Goal: Task Accomplishment & Management: Manage account settings

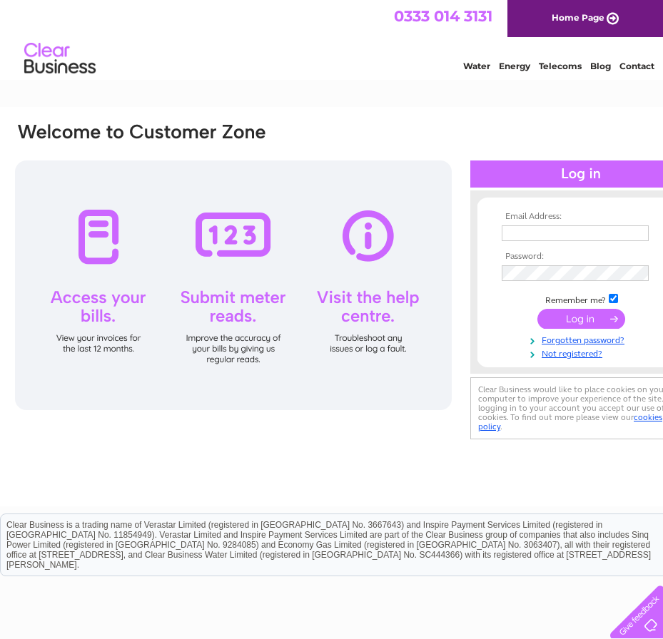
type input "[EMAIL_ADDRESS][DOMAIN_NAME]"
click at [578, 320] on input "submit" at bounding box center [581, 319] width 88 height 20
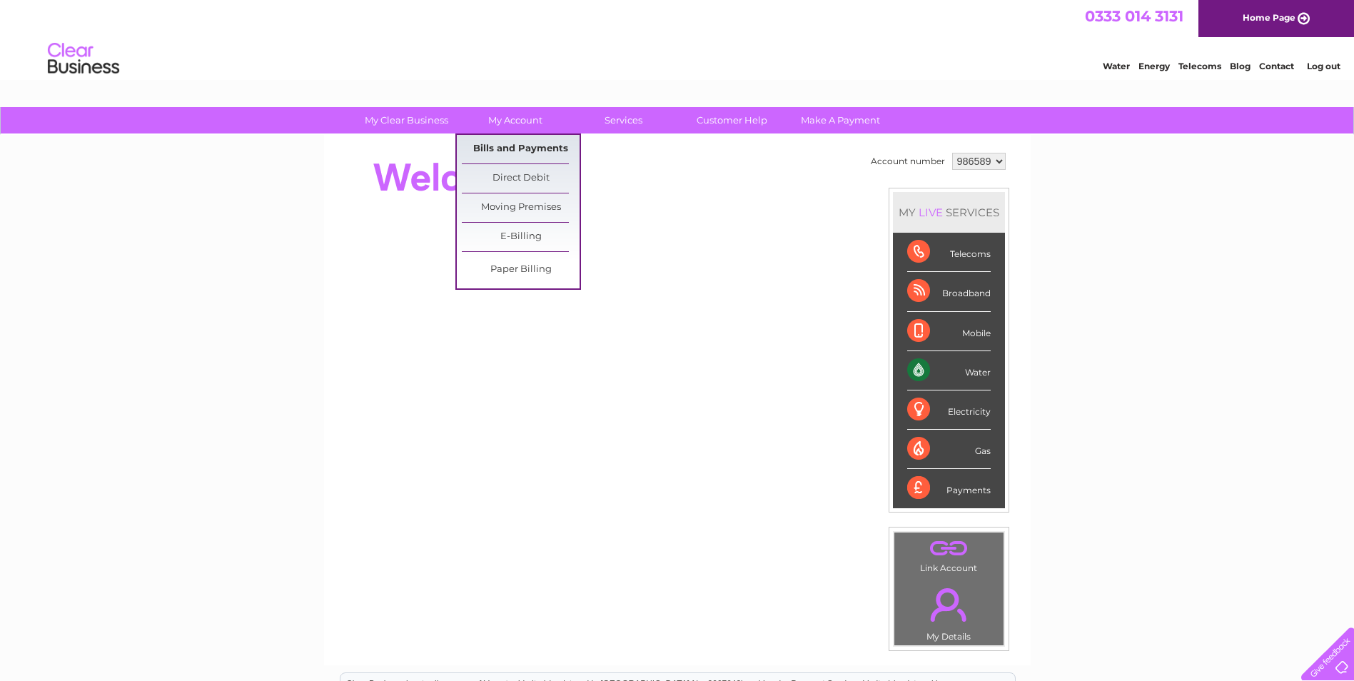
click at [522, 147] on link "Bills and Payments" at bounding box center [521, 149] width 118 height 29
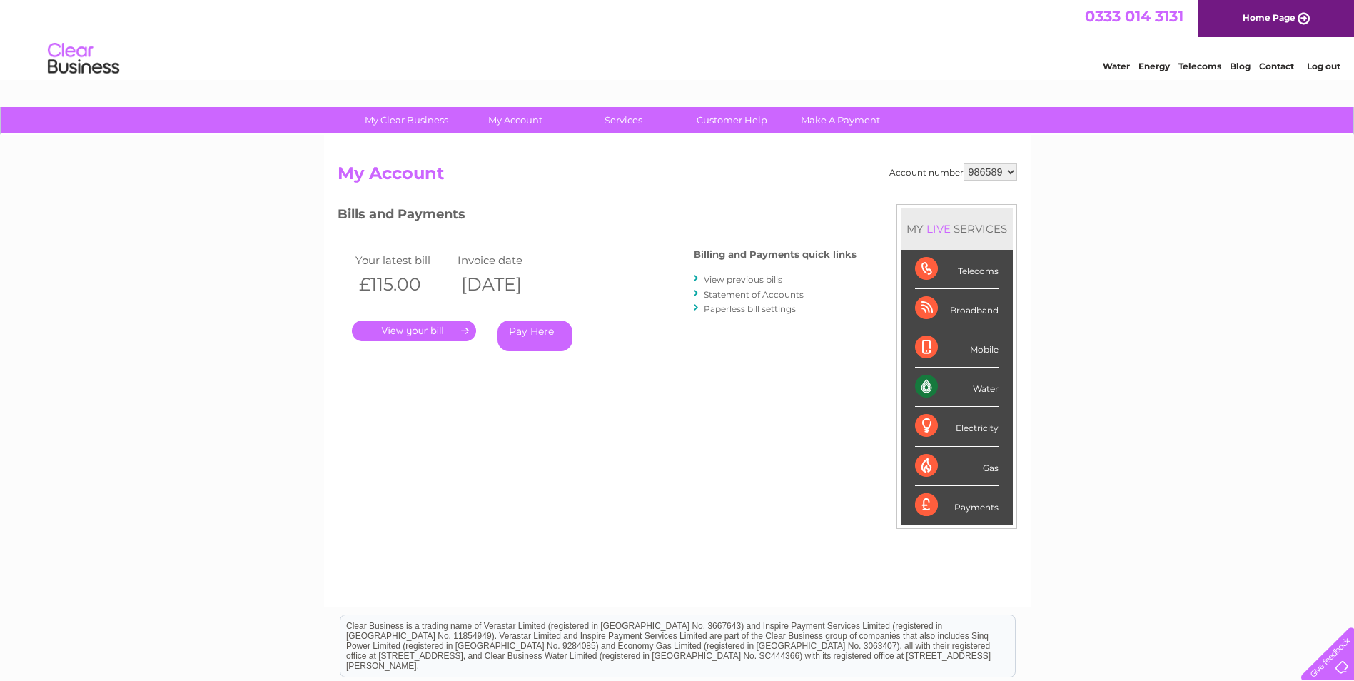
click at [417, 325] on link "." at bounding box center [414, 330] width 124 height 21
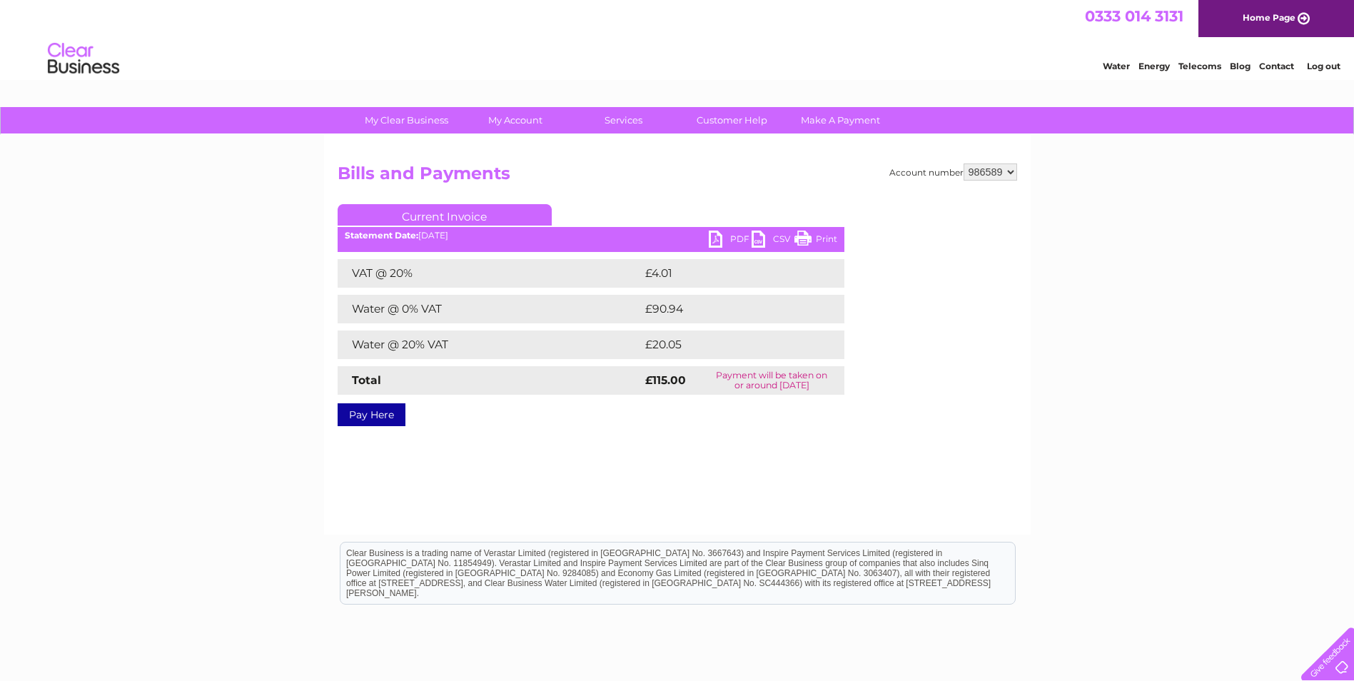
click at [717, 235] on link "PDF" at bounding box center [730, 240] width 43 height 21
